Goal: Information Seeking & Learning: Learn about a topic

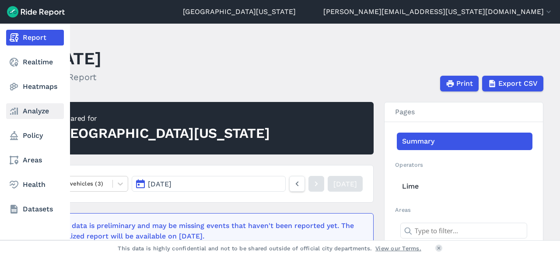
click at [30, 115] on link "Analyze" at bounding box center [35, 111] width 58 height 16
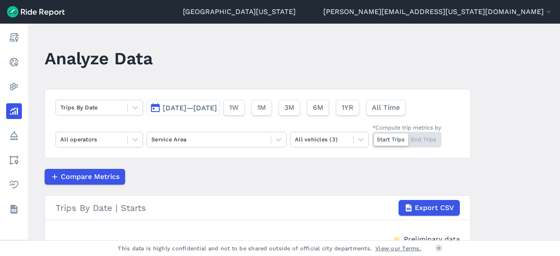
click at [217, 112] on span "[DATE]—[DATE]" at bounding box center [190, 108] width 54 height 8
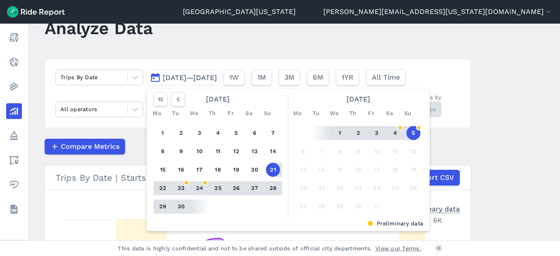
scroll to position [44, 0]
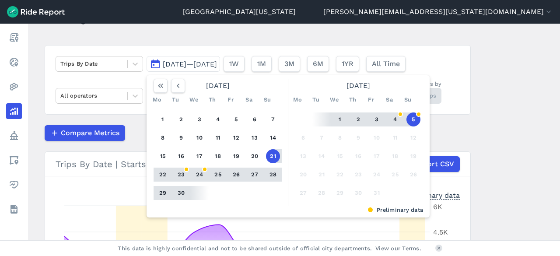
click at [544, 127] on main "Analyze Data Trips By Date [DATE]—[DATE] [DATE] Mo Tu We Th Fr Sa Su 1 2 3 4 5 …" at bounding box center [294, 132] width 532 height 216
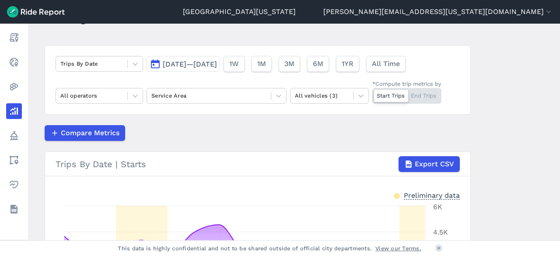
click at [217, 61] on span "[DATE]—[DATE]" at bounding box center [190, 64] width 54 height 8
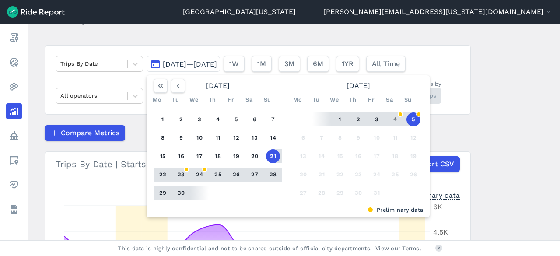
click at [164, 192] on button "29" at bounding box center [163, 193] width 14 height 14
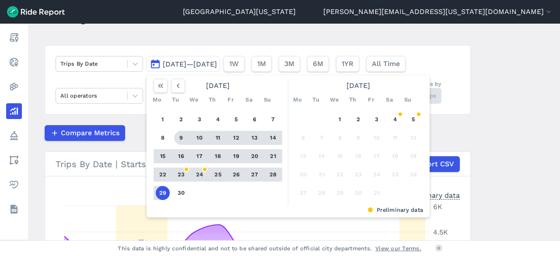
click at [488, 92] on main "Analyze Data Trips By Date [DATE]—[DATE] [DATE] Mo Tu We Th Fr Sa Su 1 2 3 4 5 …" at bounding box center [294, 132] width 532 height 216
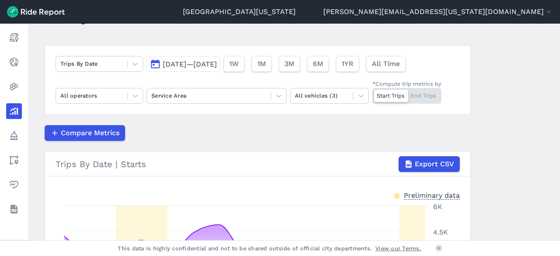
click at [217, 61] on span "[DATE]—[DATE]" at bounding box center [190, 64] width 54 height 8
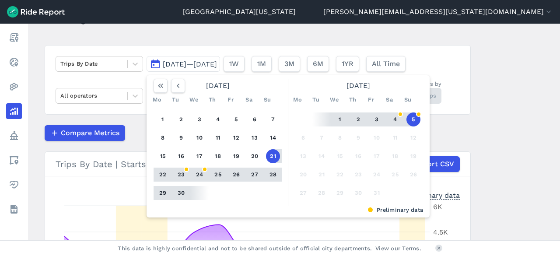
drag, startPoint x: 163, startPoint y: 193, endPoint x: 227, endPoint y: 195, distance: 63.9
click at [163, 193] on button "29" at bounding box center [163, 193] width 14 height 14
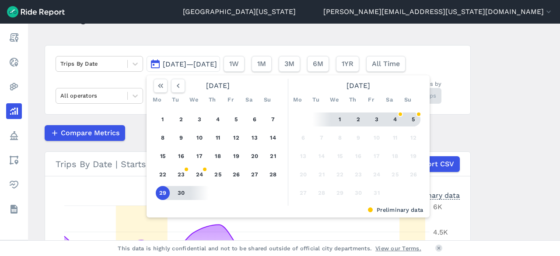
click at [412, 118] on button "5" at bounding box center [413, 119] width 14 height 14
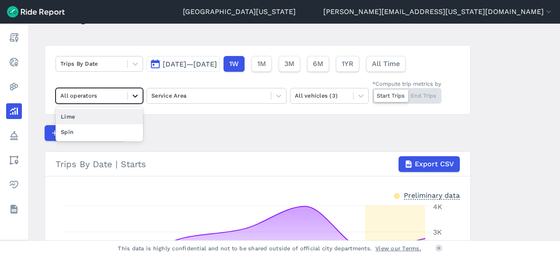
click at [129, 93] on div at bounding box center [135, 95] width 15 height 15
click at [108, 131] on div "Spin" at bounding box center [99, 131] width 87 height 15
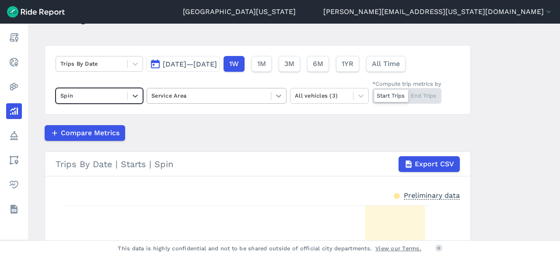
click at [274, 97] on icon at bounding box center [278, 95] width 9 height 9
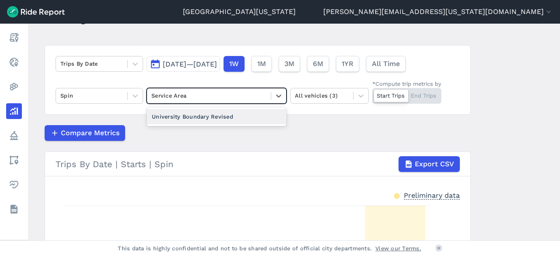
click at [225, 118] on div "University Boundary Revised" at bounding box center [217, 116] width 140 height 15
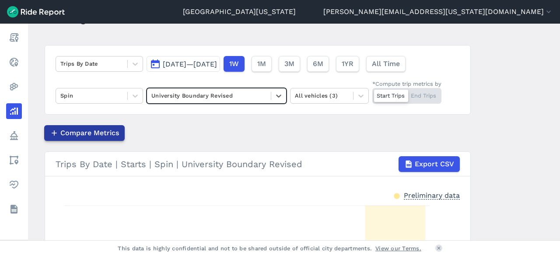
click at [94, 136] on span "Compare Metrics" at bounding box center [89, 133] width 59 height 10
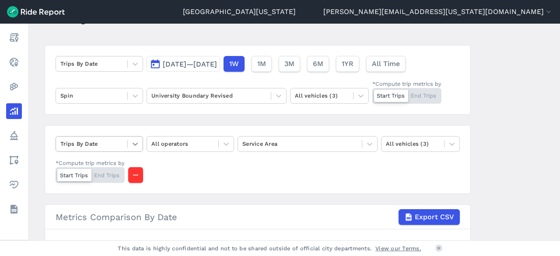
click at [131, 144] on icon at bounding box center [135, 144] width 9 height 9
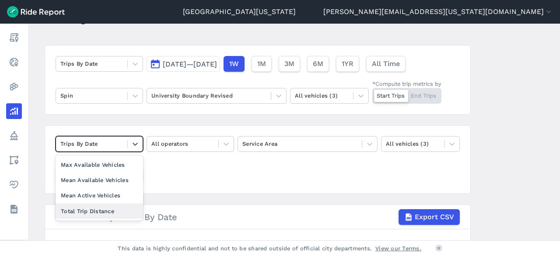
click at [117, 205] on div "Total Trip Distance" at bounding box center [99, 210] width 87 height 15
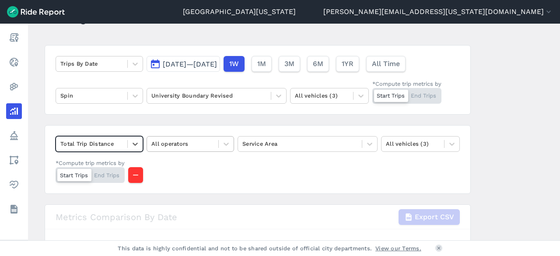
click at [218, 139] on div at bounding box center [225, 143] width 15 height 15
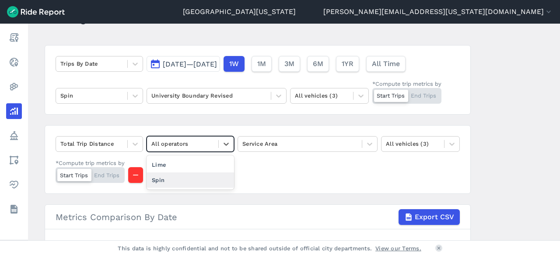
click at [200, 179] on div "Spin" at bounding box center [190, 179] width 87 height 15
click at [331, 140] on div at bounding box center [299, 144] width 115 height 10
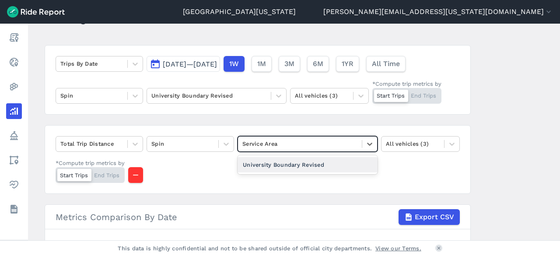
click at [311, 163] on div "University Boundary Revised" at bounding box center [307, 164] width 140 height 15
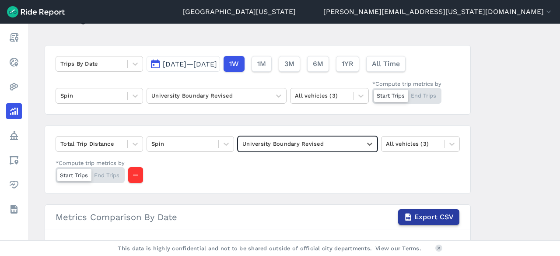
click at [440, 212] on span "Export CSV" at bounding box center [433, 217] width 39 height 10
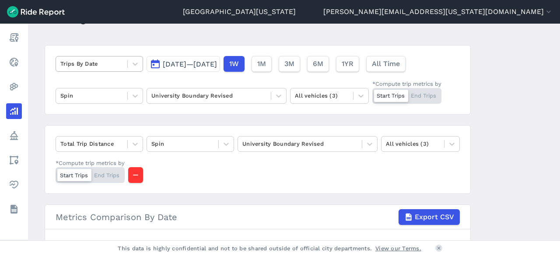
click at [111, 59] on div at bounding box center [91, 64] width 63 height 10
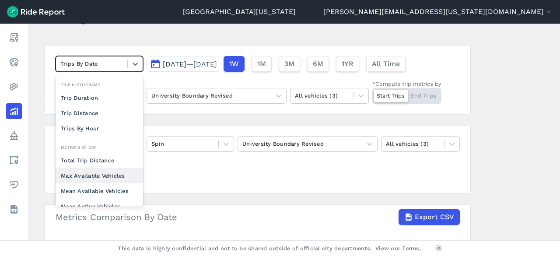
click at [105, 173] on div "Max Available Vehicles" at bounding box center [99, 175] width 87 height 15
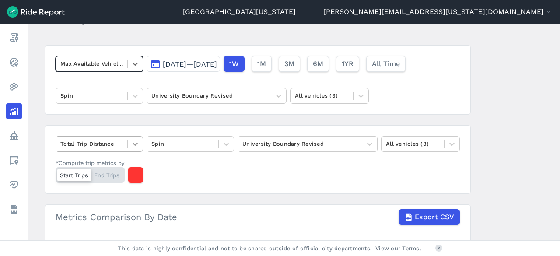
click at [133, 145] on icon at bounding box center [135, 144] width 9 height 9
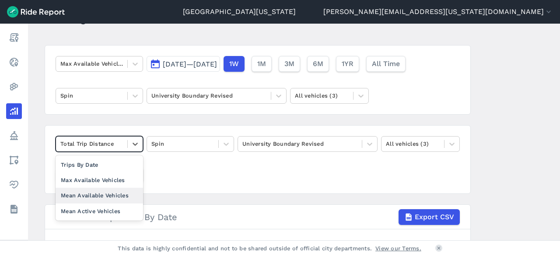
click at [116, 192] on div "Mean Available Vehicles" at bounding box center [99, 195] width 87 height 15
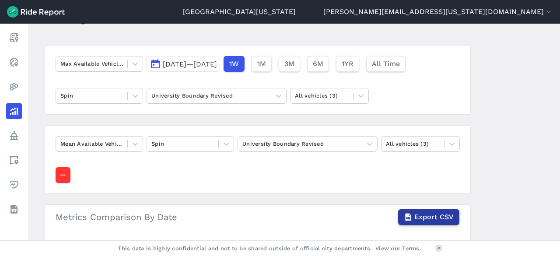
click at [444, 212] on span "Export CSV" at bounding box center [433, 217] width 39 height 10
click at [64, 171] on icon "button" at bounding box center [62, 175] width 9 height 9
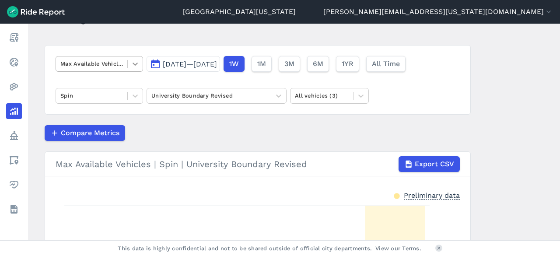
click at [131, 67] on icon at bounding box center [135, 63] width 9 height 9
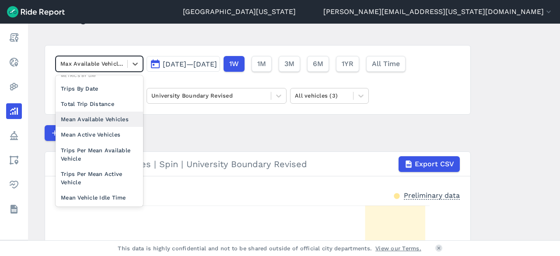
scroll to position [76, 0]
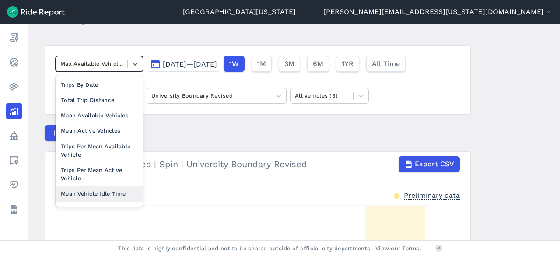
click at [120, 192] on div "Mean Vehicle Idle Time" at bounding box center [99, 193] width 87 height 15
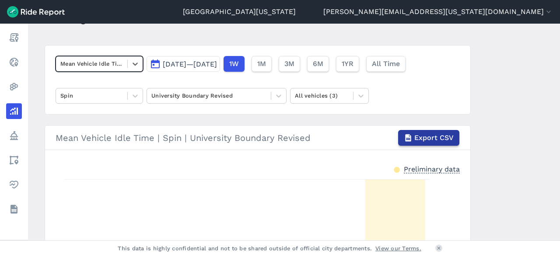
click at [422, 137] on span "Export CSV" at bounding box center [433, 138] width 39 height 10
